Goal: Task Accomplishment & Management: Use online tool/utility

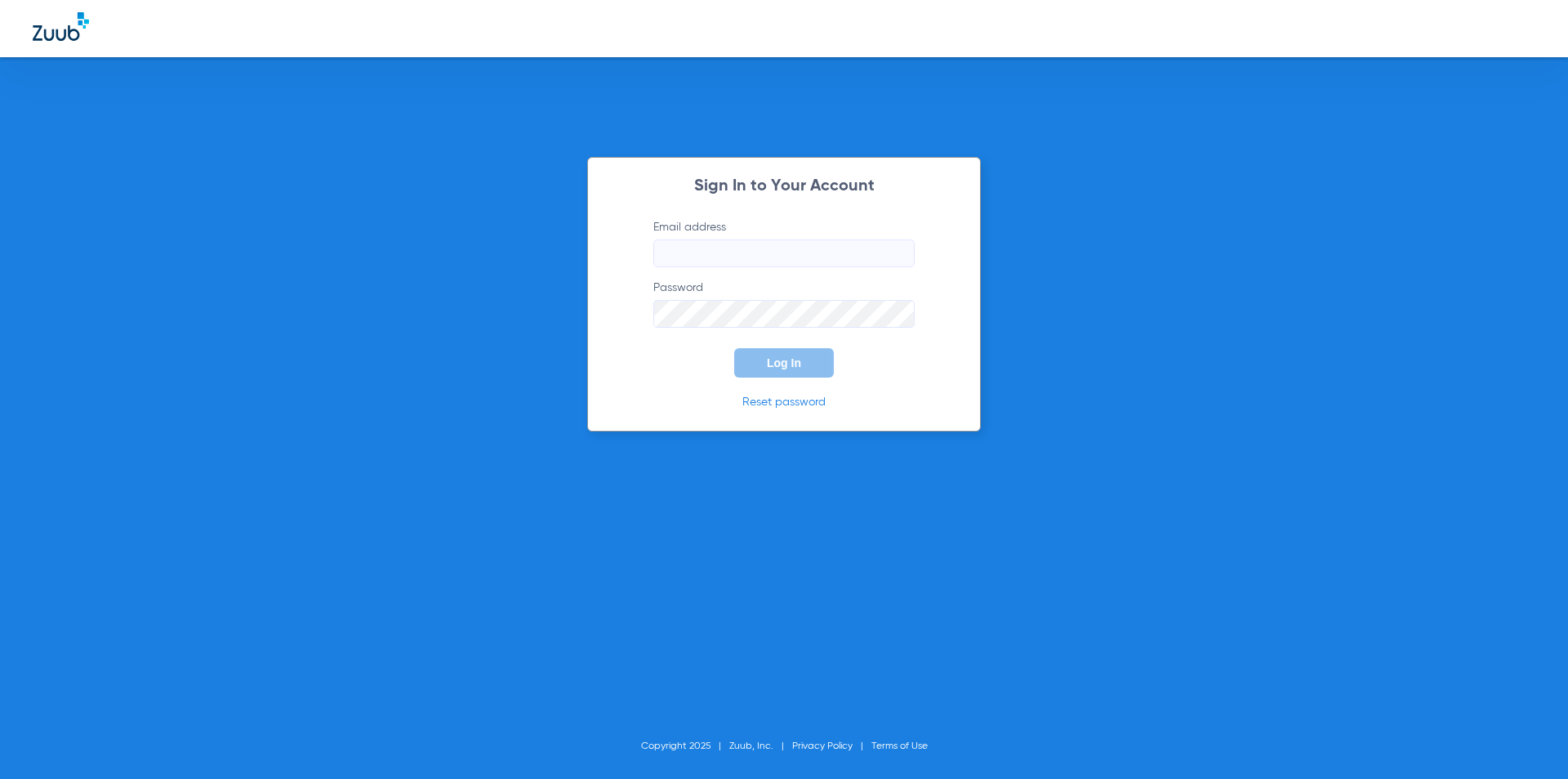
type input "[EMAIL_ADDRESS][DOMAIN_NAME]"
click at [767, 375] on button "Log In" at bounding box center [783, 363] width 100 height 30
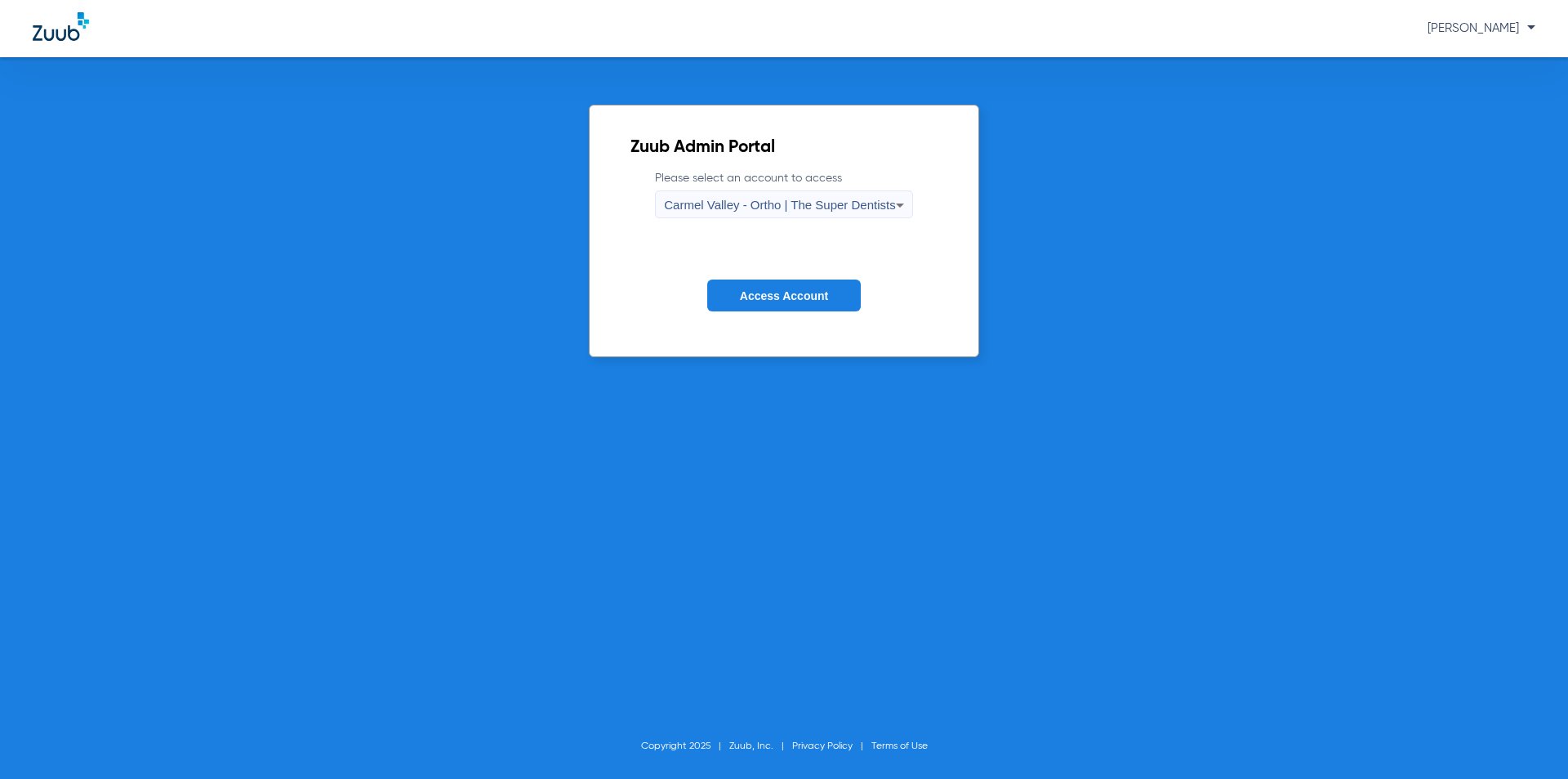
click at [890, 196] on icon at bounding box center [900, 206] width 20 height 20
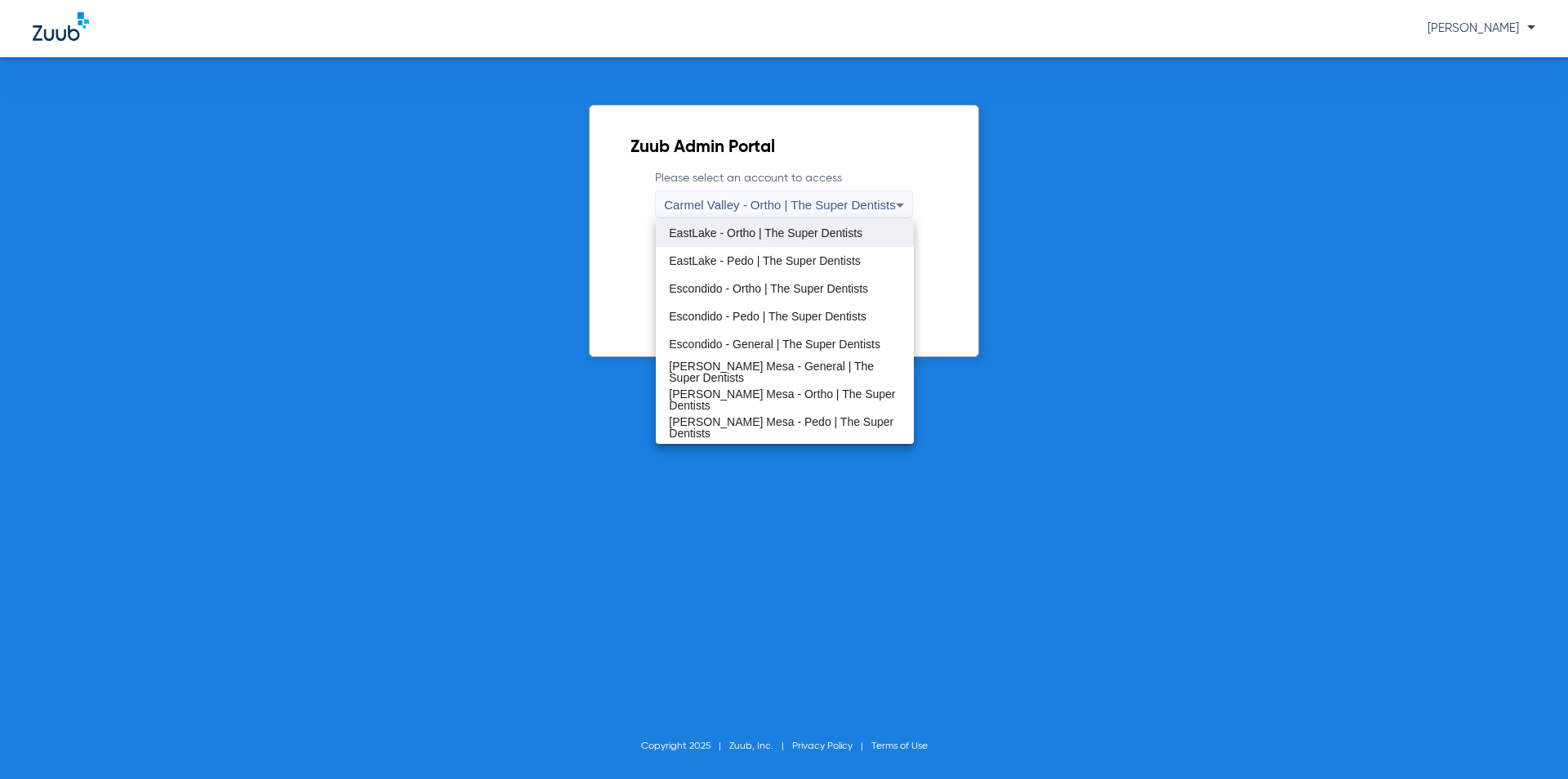
scroll to position [192, 0]
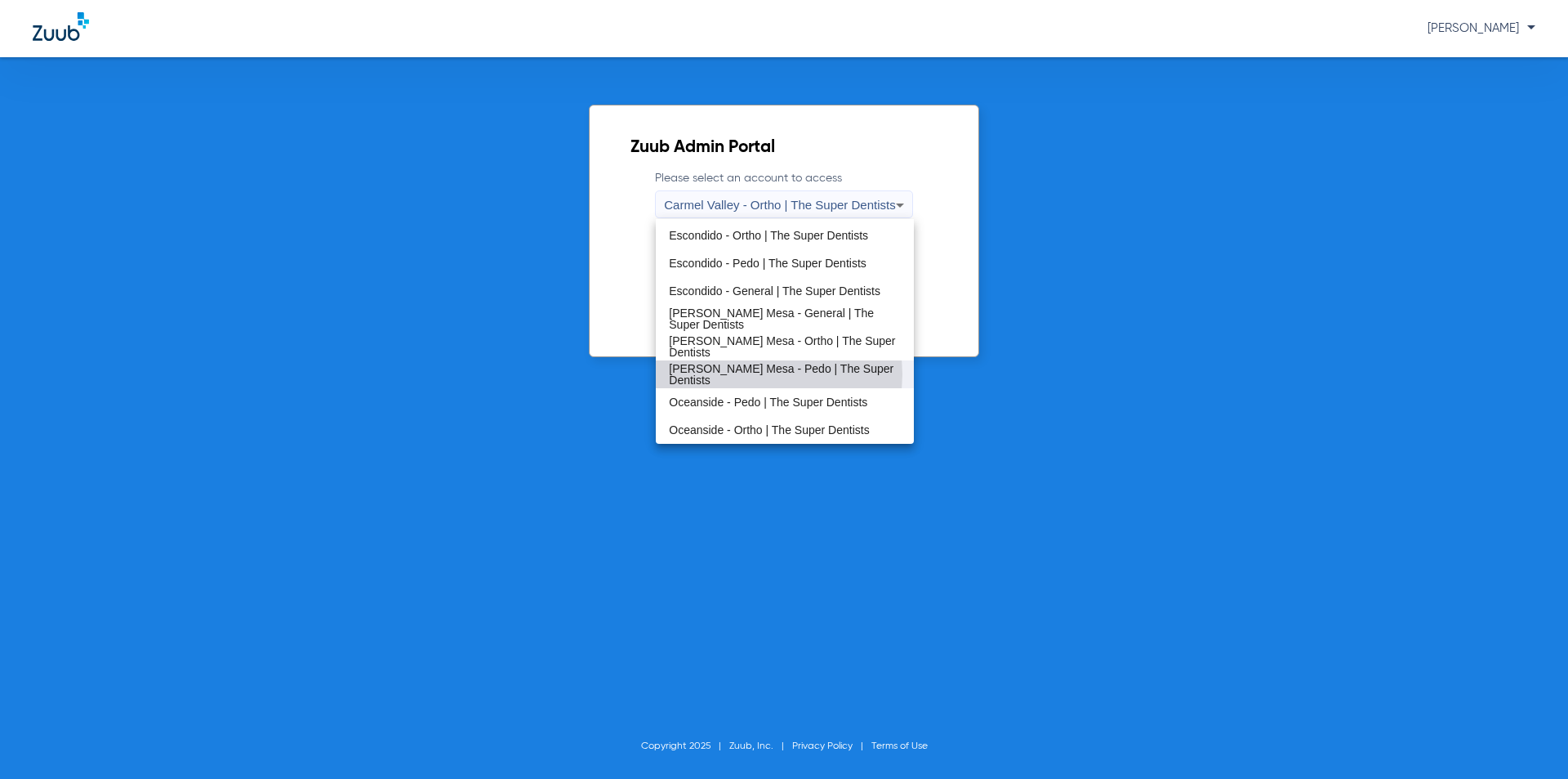
click at [771, 374] on span "[PERSON_NAME] Mesa - Pedo | The Super Dentists" at bounding box center [785, 373] width 231 height 22
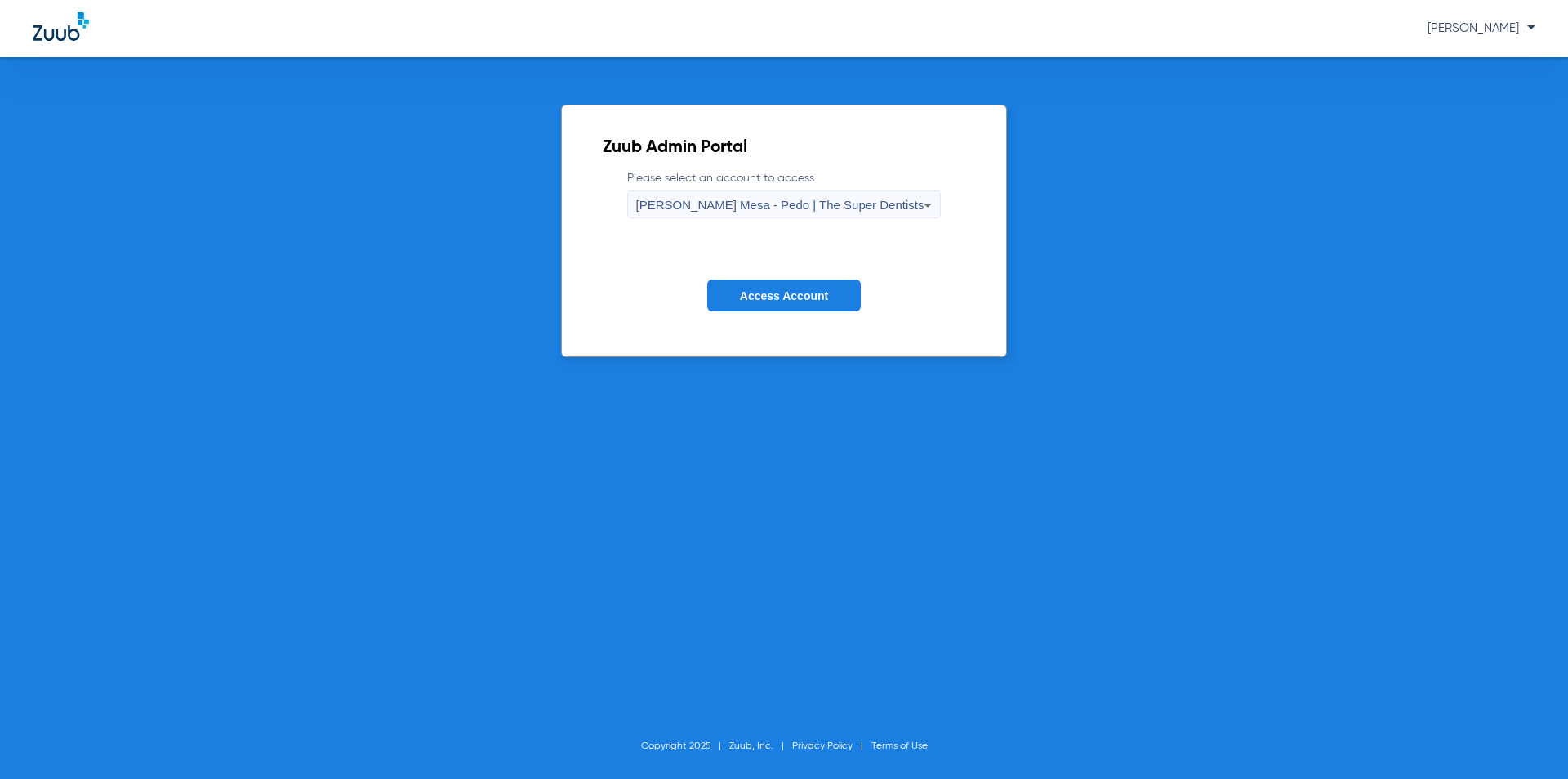
click at [775, 315] on form "Please select an account to access [PERSON_NAME] Mesa - Pedo | The Super Dentis…" at bounding box center [784, 252] width 363 height 166
click at [764, 298] on button "Access Account" at bounding box center [783, 295] width 153 height 32
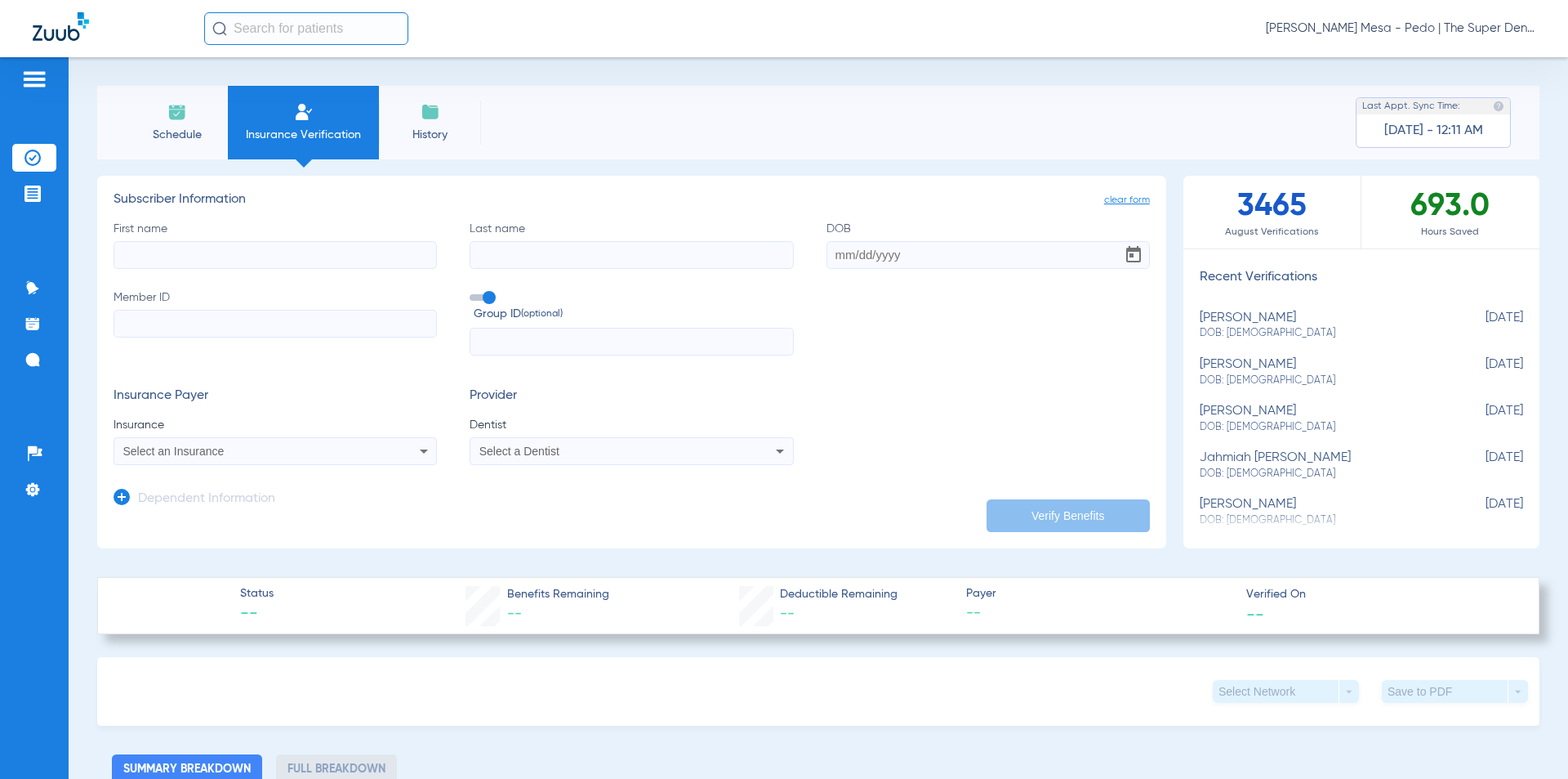
click at [160, 129] on span "Schedule" at bounding box center [177, 135] width 77 height 16
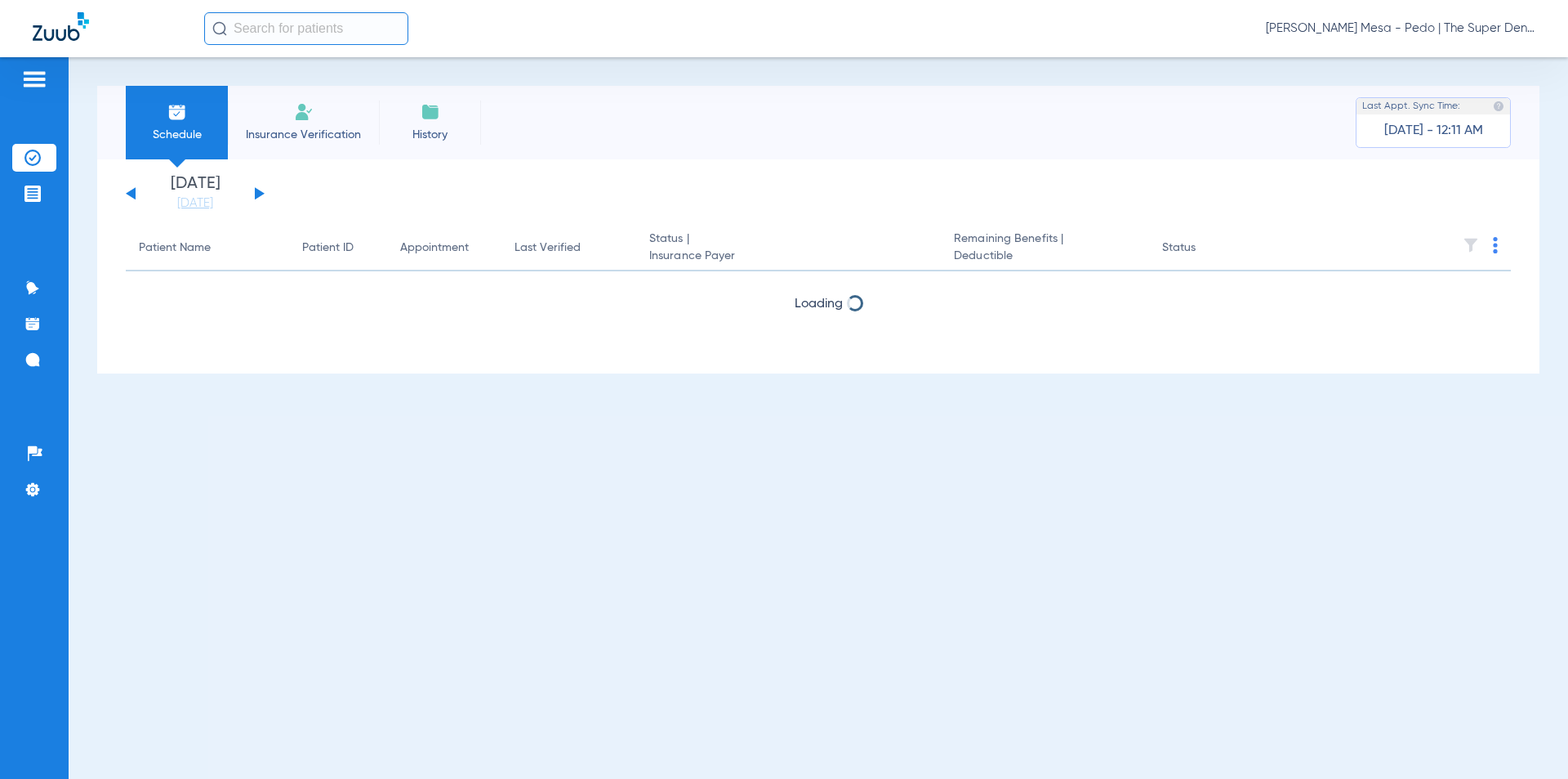
click at [279, 40] on input "text" at bounding box center [307, 29] width 205 height 32
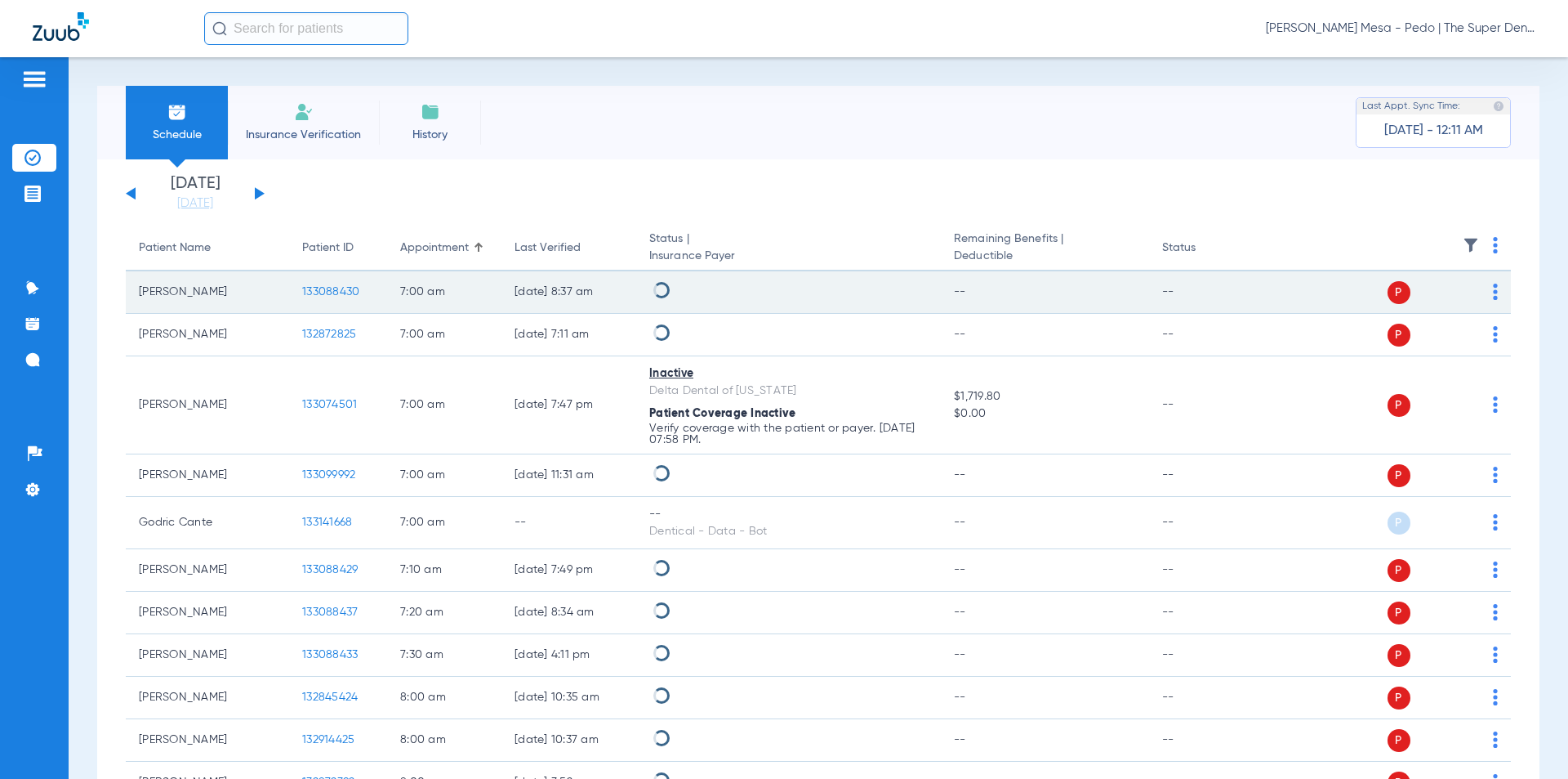
click at [344, 293] on span "133088430" at bounding box center [331, 292] width 57 height 12
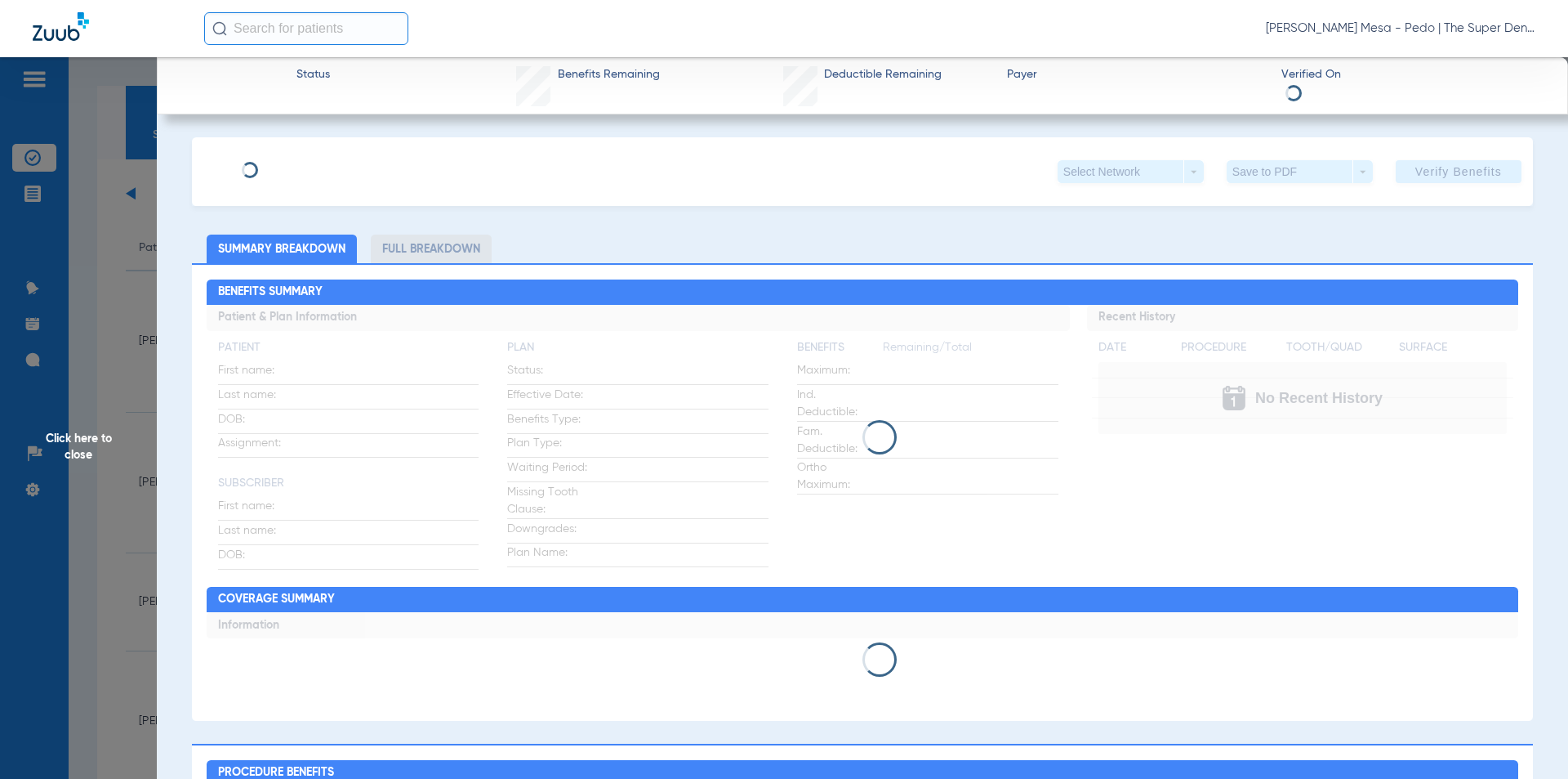
click at [91, 92] on span "Click here to close" at bounding box center [78, 447] width 157 height 779
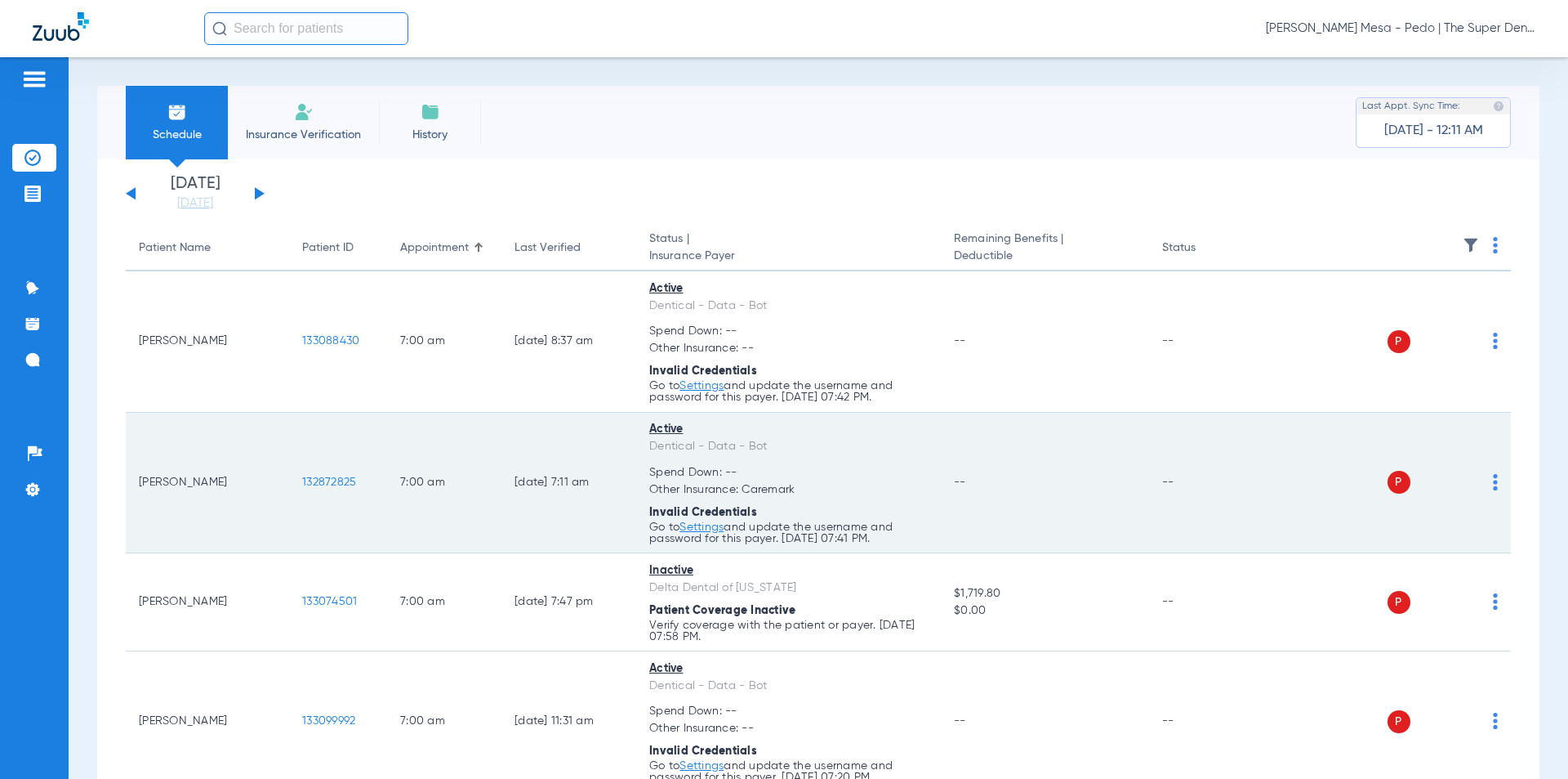
click at [327, 482] on span "132872825" at bounding box center [329, 482] width 54 height 12
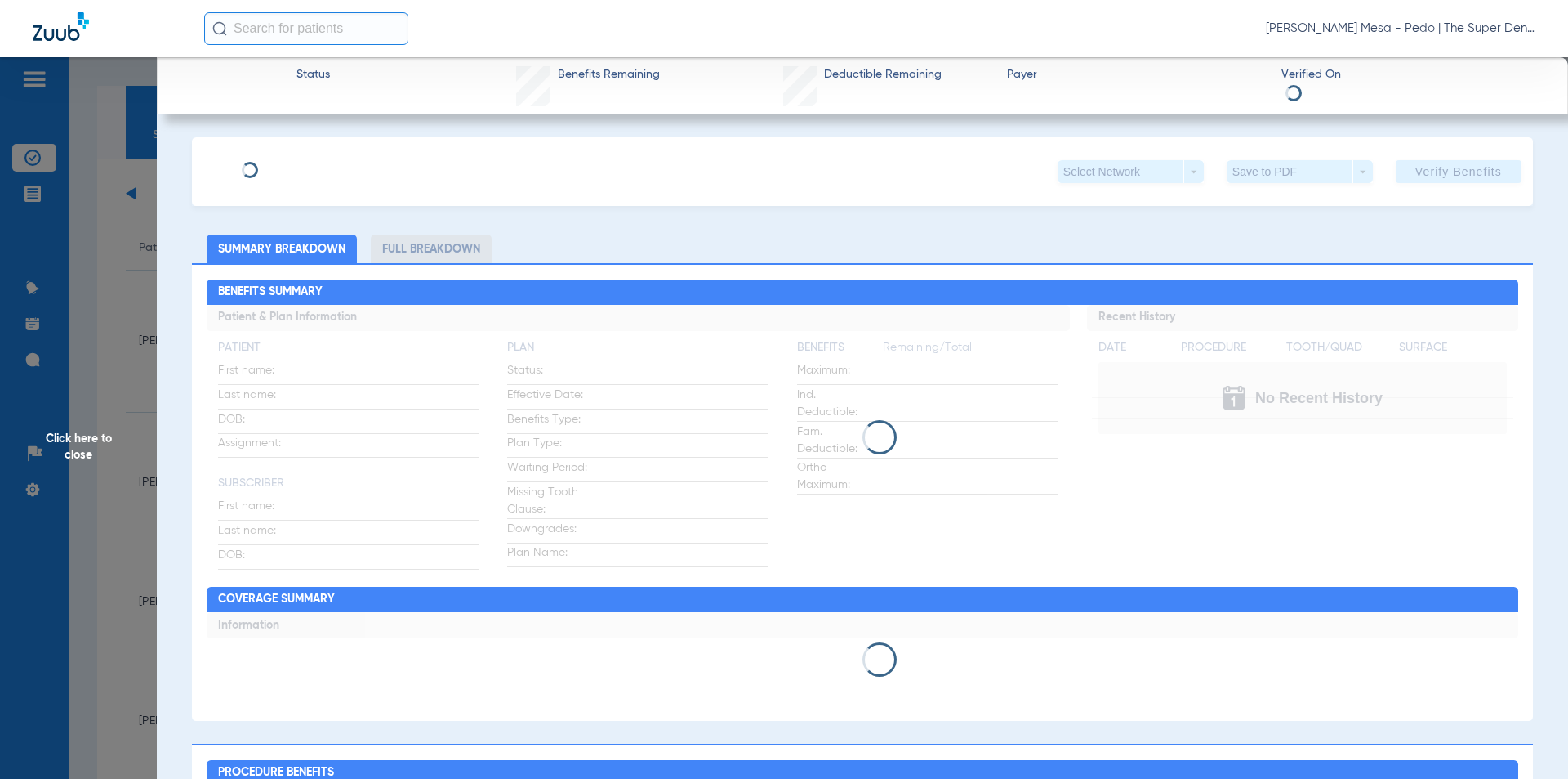
click at [362, 36] on input "text" at bounding box center [307, 29] width 205 height 32
click at [135, 87] on span "Click here to close" at bounding box center [78, 447] width 157 height 779
click at [131, 69] on span "Click here to close" at bounding box center [78, 447] width 157 height 779
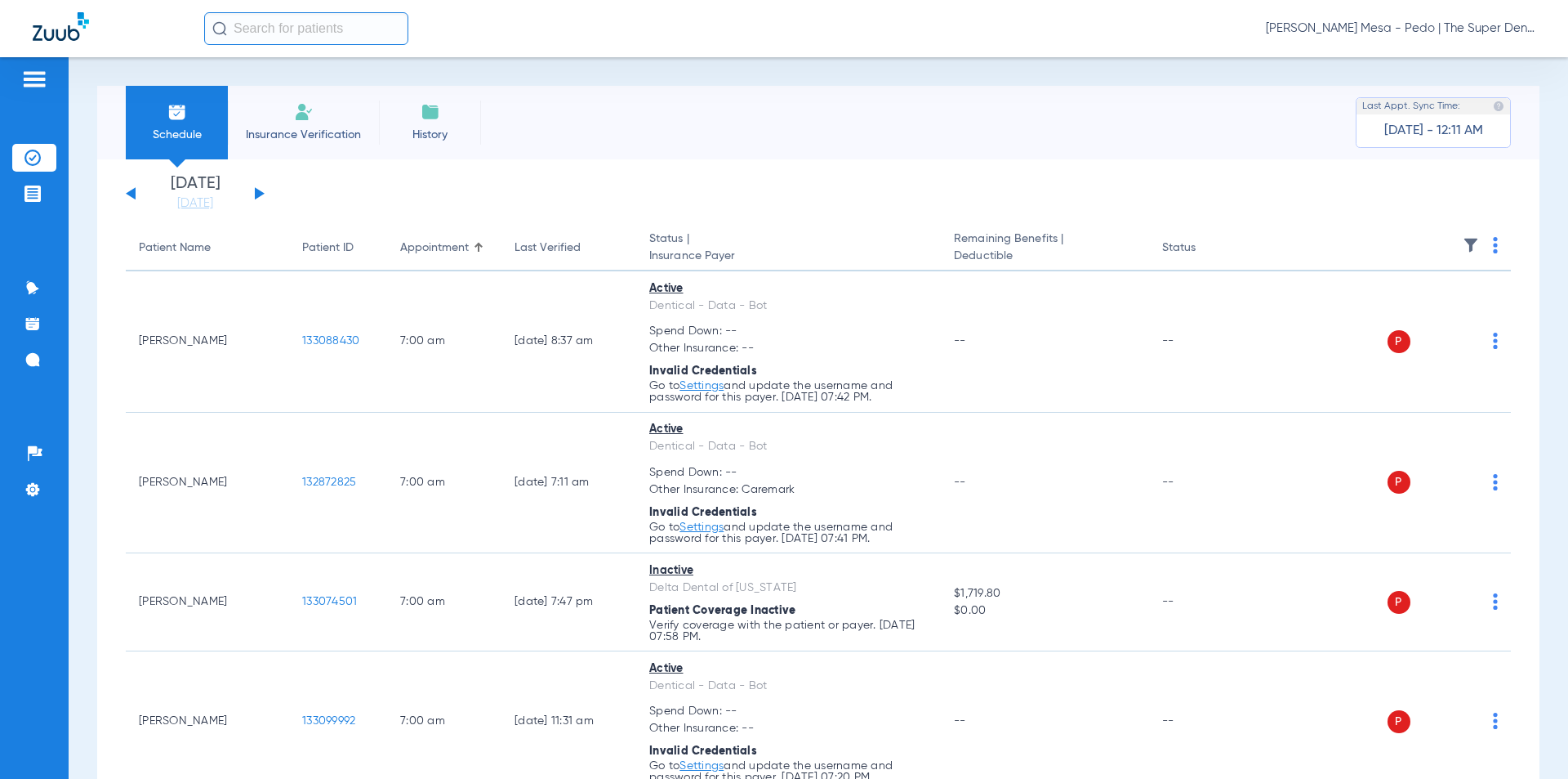
click at [269, 22] on input "text" at bounding box center [307, 29] width 205 height 32
click at [263, 31] on input "text" at bounding box center [307, 29] width 205 height 32
drag, startPoint x: 362, startPoint y: 25, endPoint x: 305, endPoint y: 29, distance: 57.1
click at [305, 29] on input "[PERSON_NAME]" at bounding box center [307, 29] width 205 height 32
drag, startPoint x: 337, startPoint y: 41, endPoint x: 163, endPoint y: 11, distance: 176.6
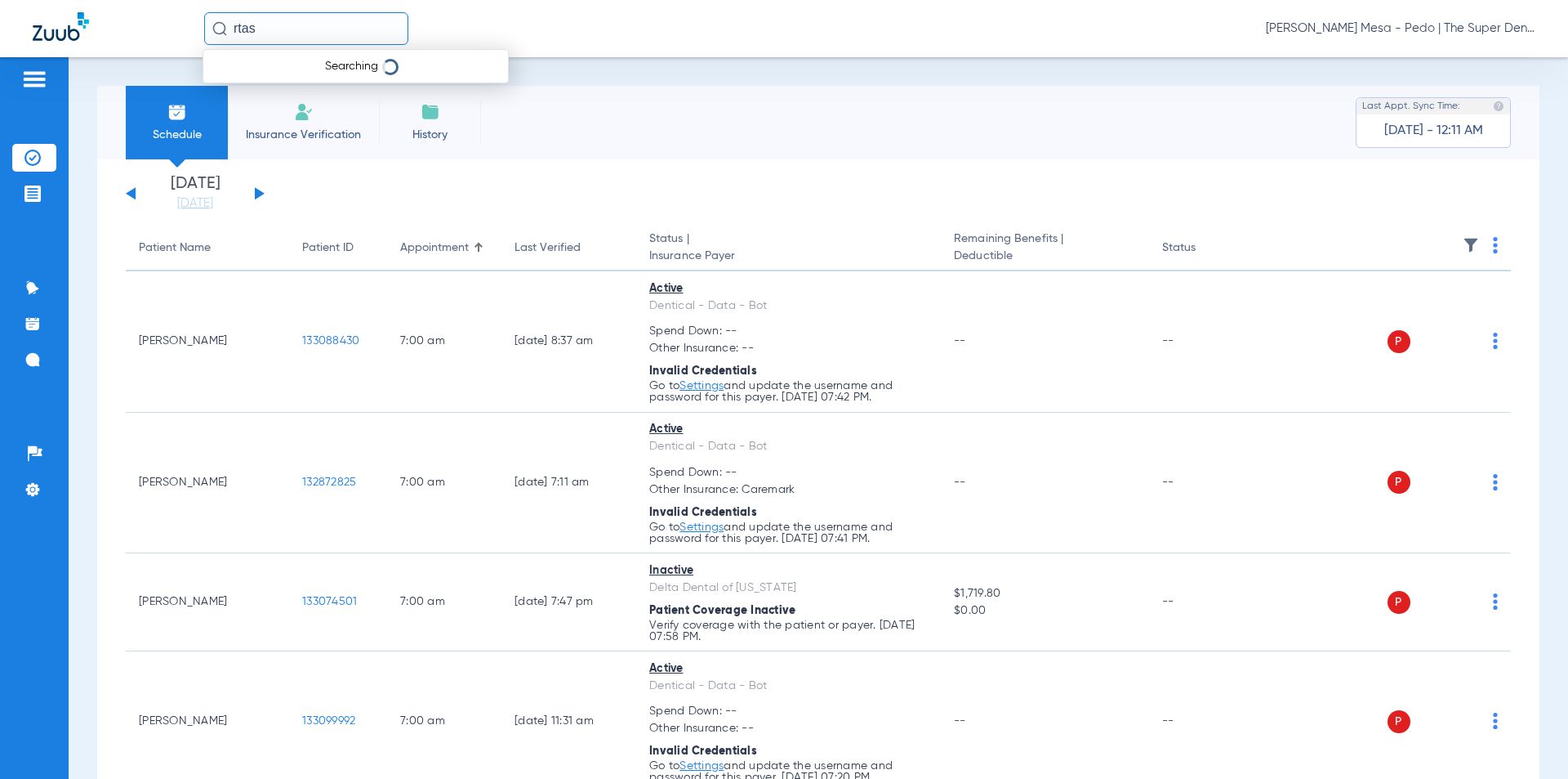
click at [163, 11] on div "rtas Searching [PERSON_NAME] - Pedo | The Super Dentists" at bounding box center [784, 29] width 1568 height 57
type input "[PERSON_NAME]"
click at [353, 31] on input "[PERSON_NAME]" at bounding box center [307, 29] width 205 height 32
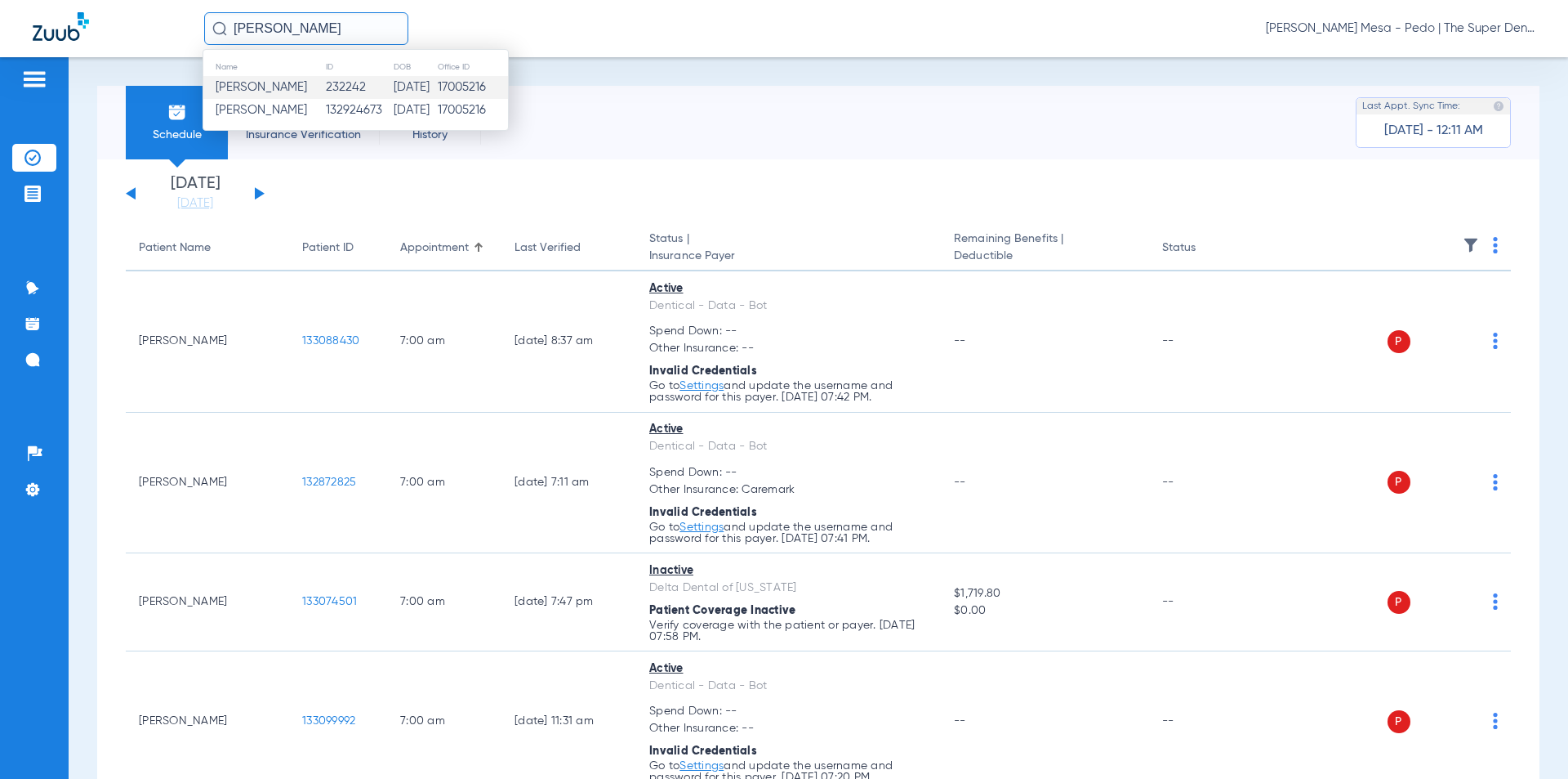
click at [377, 89] on td "232242" at bounding box center [359, 87] width 68 height 22
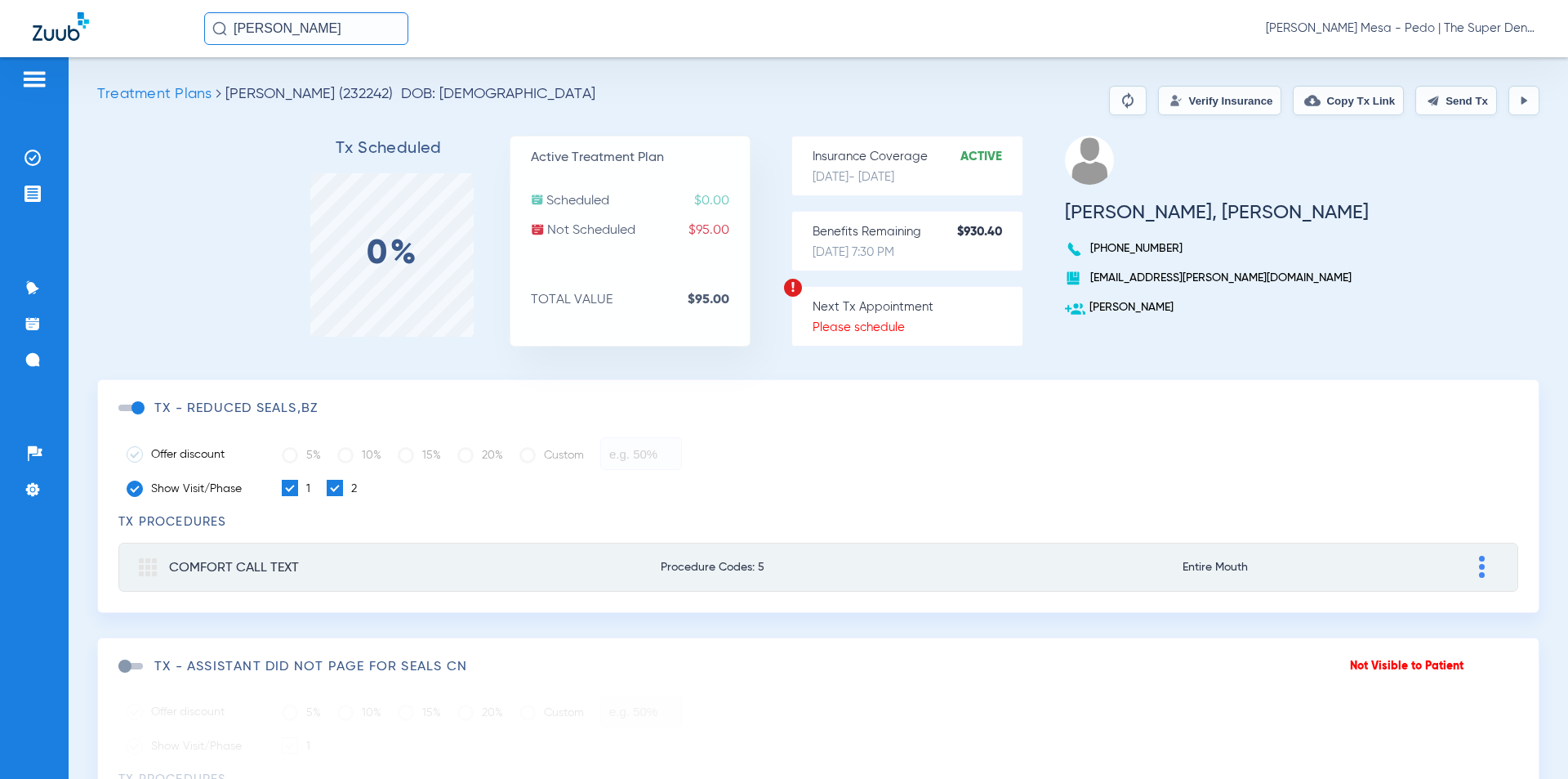
click at [1182, 104] on button "Verify Insurance" at bounding box center [1219, 101] width 123 height 30
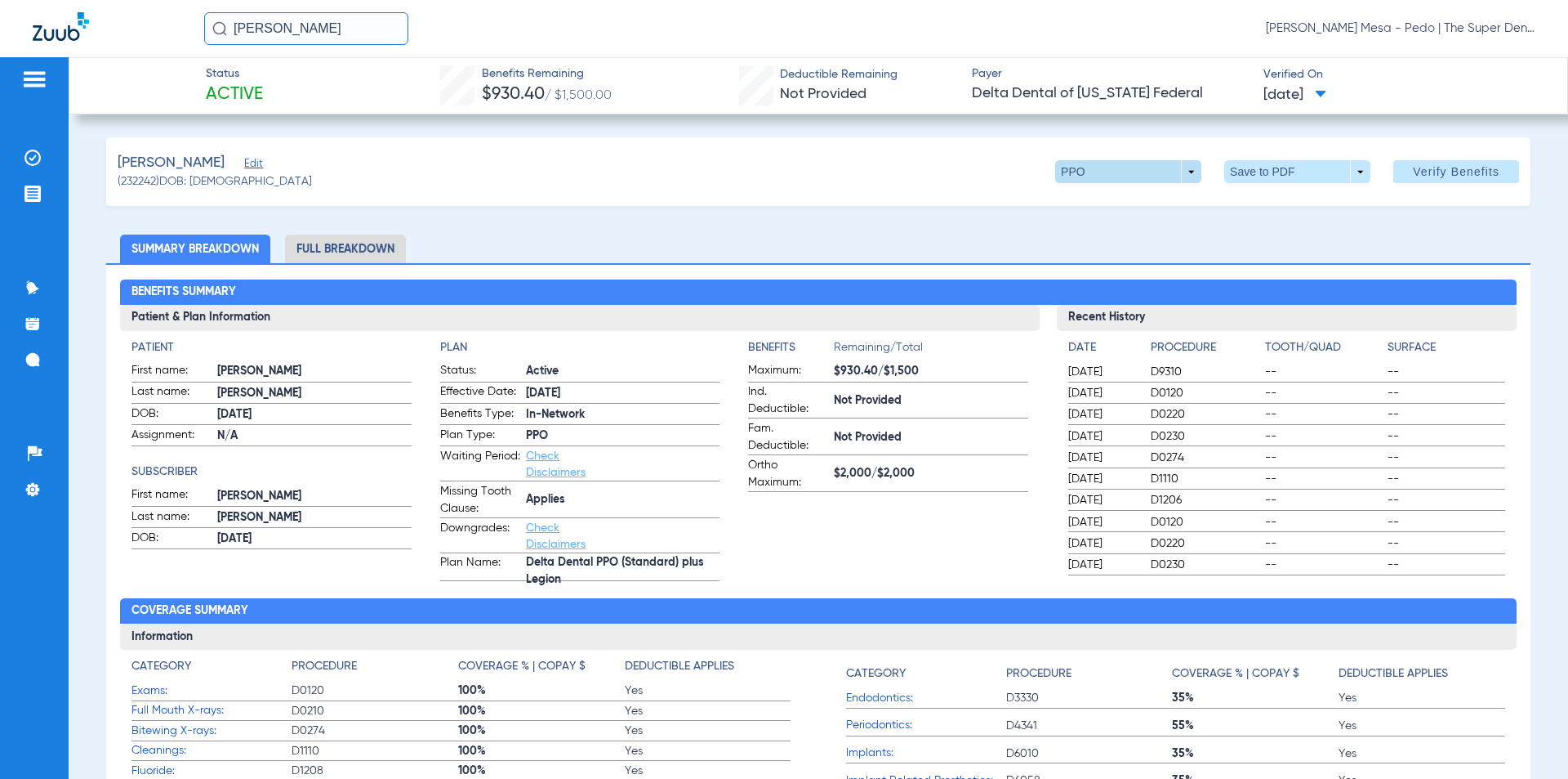
click at [1187, 176] on span at bounding box center [1128, 171] width 146 height 22
click at [1187, 176] on div at bounding box center [784, 390] width 1568 height 779
